Goal: Information Seeking & Learning: Check status

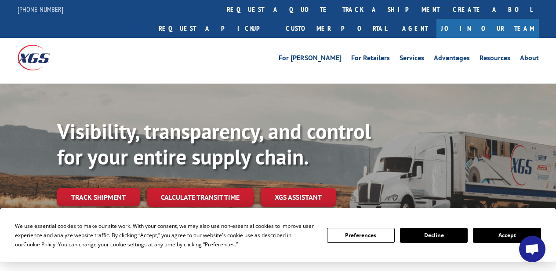
scroll to position [2912, 0]
click at [493, 235] on button "Accept" at bounding box center [507, 235] width 68 height 15
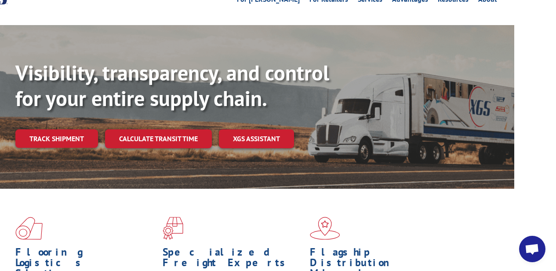
scroll to position [58, 42]
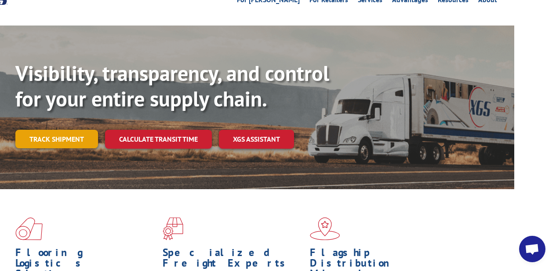
click at [61, 130] on link "Track shipment" at bounding box center [56, 139] width 83 height 18
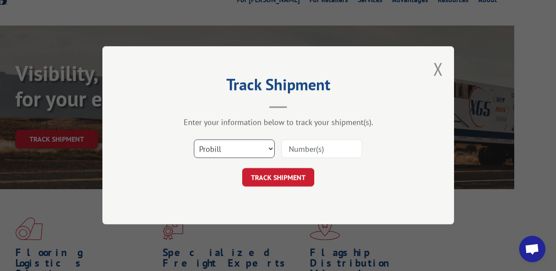
click at [262, 145] on select "Select category... Probill BOL PO" at bounding box center [234, 149] width 81 height 18
click at [326, 153] on input at bounding box center [321, 149] width 81 height 18
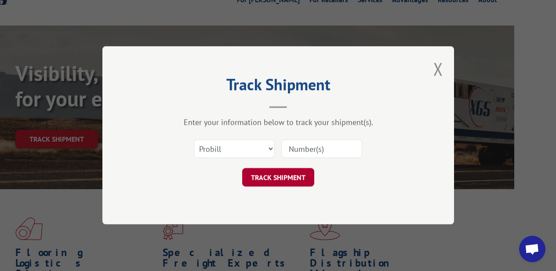
paste input "17498883"
type input "17498883"
click at [282, 180] on button "TRACK SHIPMENT" at bounding box center [278, 177] width 72 height 18
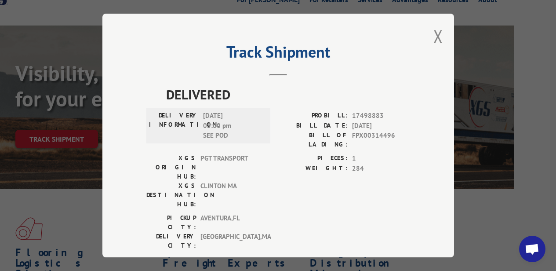
scroll to position [3, 0]
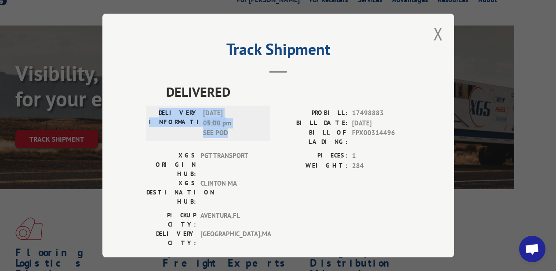
drag, startPoint x: 245, startPoint y: 130, endPoint x: 155, endPoint y: 103, distance: 94.1
click at [155, 105] on div "DELIVERY INFORMATION: [DATE] 05:00 pm SEE POD" at bounding box center [208, 122] width 124 height 35
click at [208, 122] on span "[DATE] 05:00 pm SEE POD" at bounding box center [232, 123] width 59 height 30
drag, startPoint x: 231, startPoint y: 131, endPoint x: 162, endPoint y: 87, distance: 82.4
click at [159, 84] on div "DELIVERED DELIVERY INFORMATION: [DATE] 05:00 pm SEE POD PROBILL: 17498883 BILL …" at bounding box center [278, 167] width 264 height 170
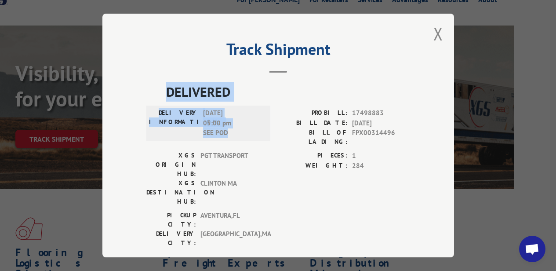
copy div "DELIVERED DELIVERY INFORMATION: [DATE] 05:00 pm SEE POD"
